Goal: Task Accomplishment & Management: Manage account settings

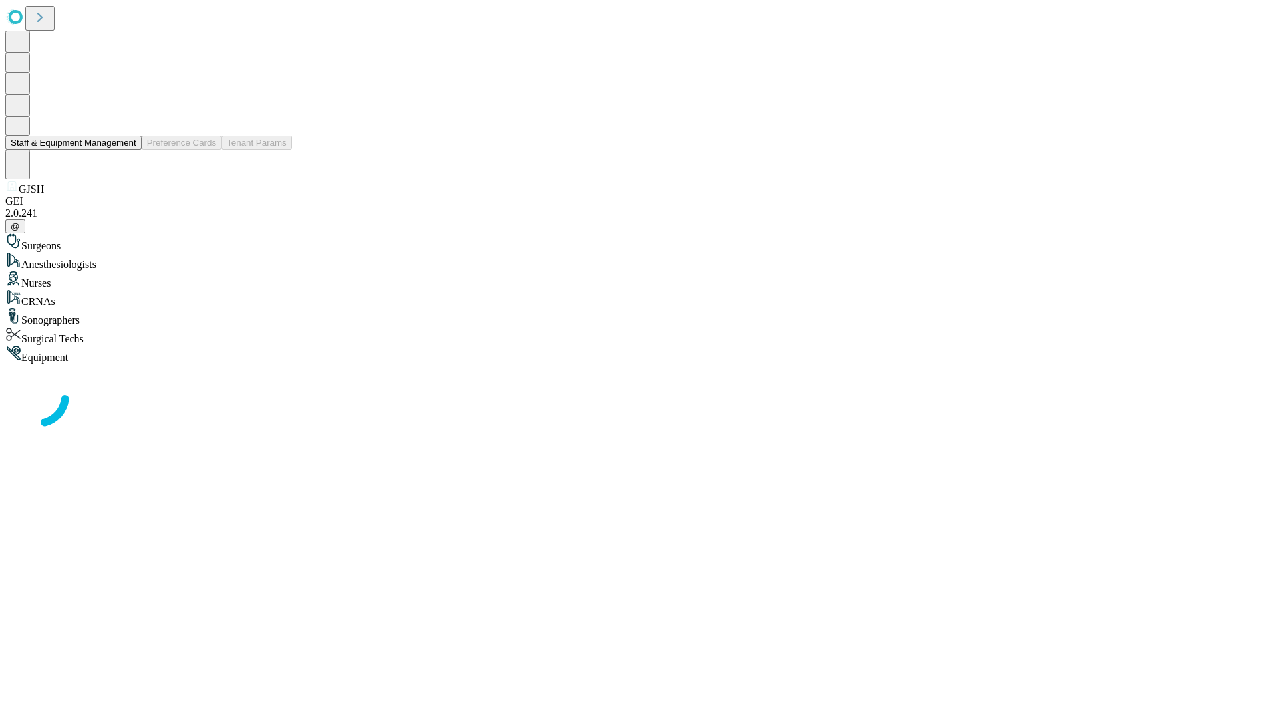
click at [127, 150] on button "Staff & Equipment Management" at bounding box center [73, 143] width 136 height 14
